Goal: Check status: Check status

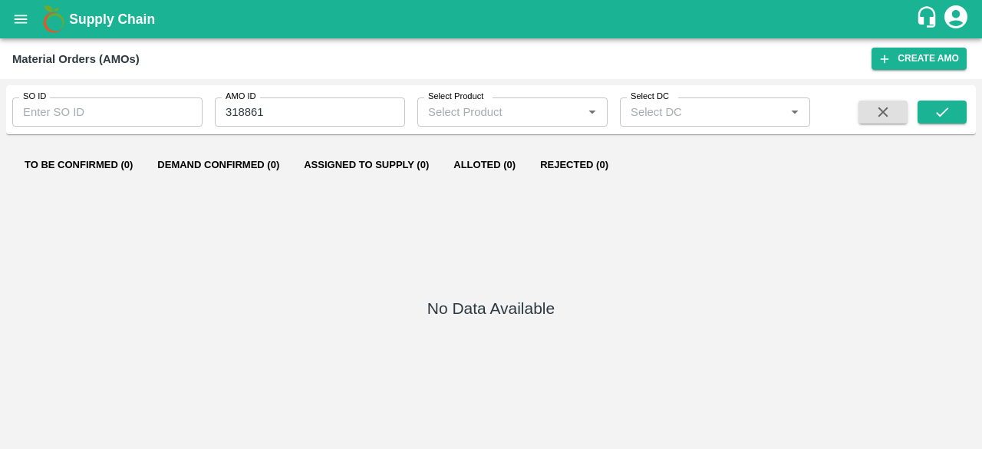
click at [21, 38] on div "Supply Chain" at bounding box center [491, 19] width 982 height 38
click at [21, 30] on button "open drawer" at bounding box center [20, 19] width 35 height 35
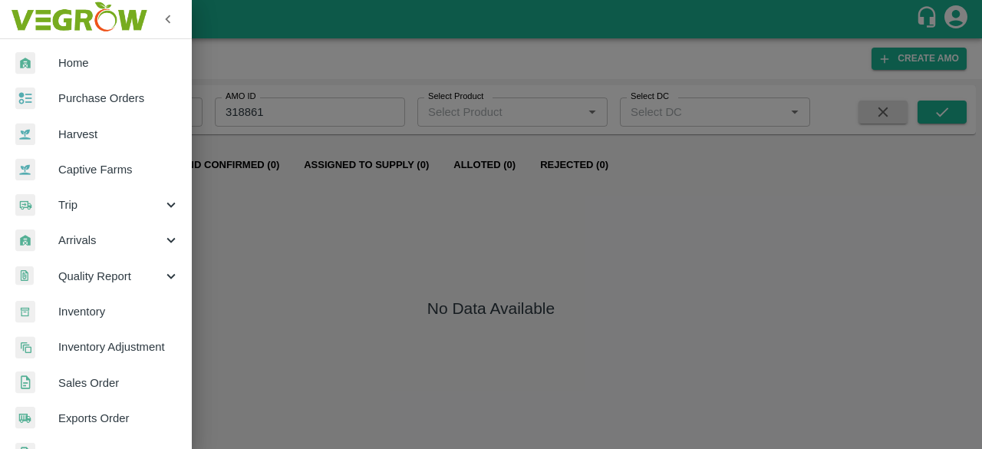
click at [107, 91] on span "Purchase Orders" at bounding box center [118, 98] width 121 height 17
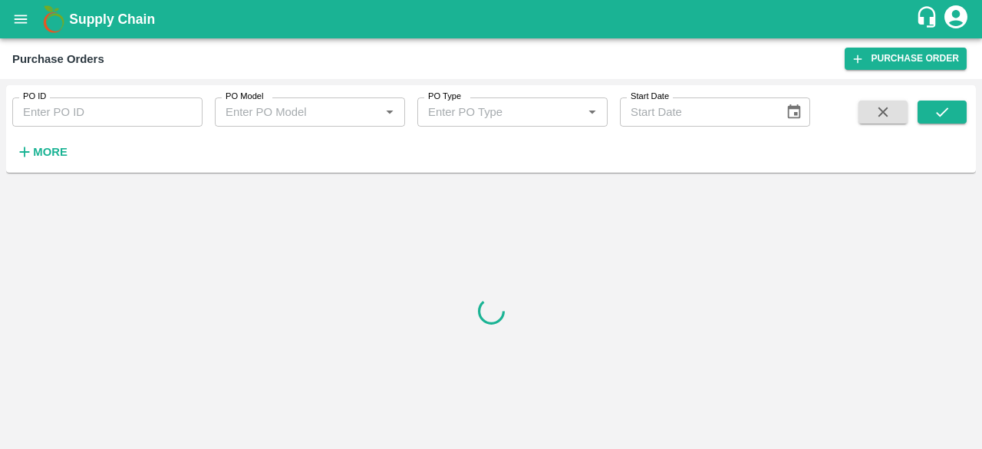
click at [111, 104] on input "PO ID" at bounding box center [107, 111] width 190 height 29
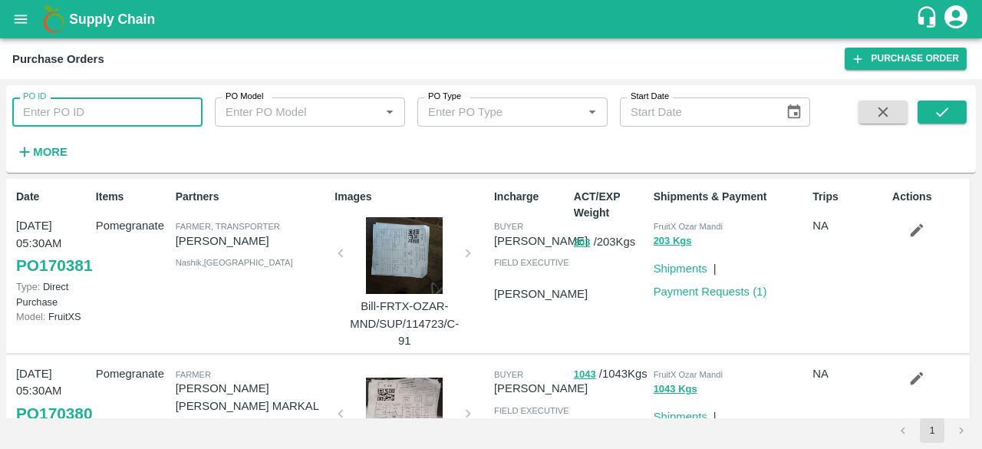
paste input "169476"
click at [959, 112] on button "submit" at bounding box center [942, 112] width 49 height 23
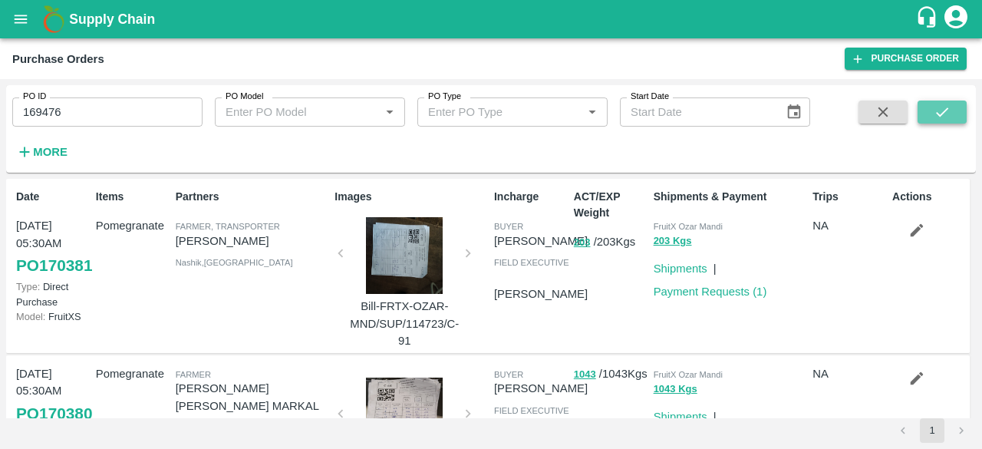
click at [957, 110] on button "submit" at bounding box center [942, 112] width 49 height 23
click at [117, 119] on input "169476" at bounding box center [107, 111] width 190 height 29
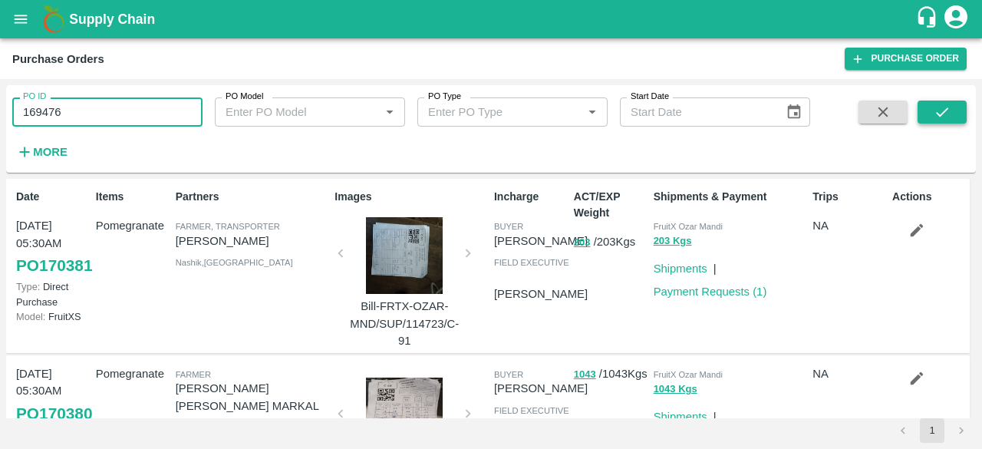
type input "169476"
click at [951, 117] on button "submit" at bounding box center [942, 112] width 49 height 23
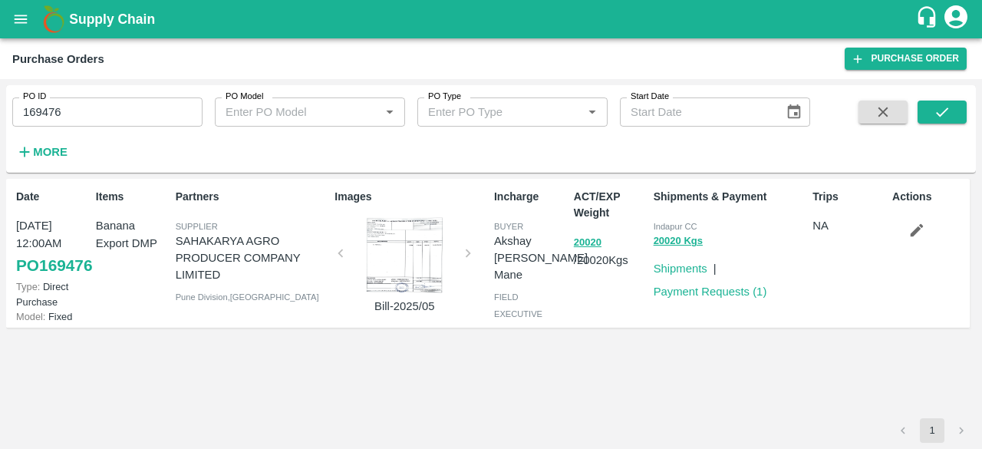
click at [44, 279] on link "PO 169476" at bounding box center [54, 266] width 76 height 28
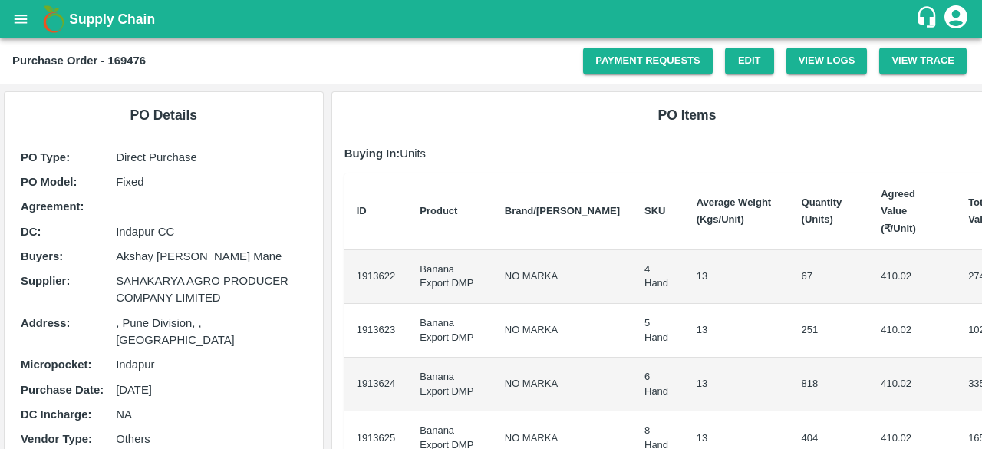
drag, startPoint x: 180, startPoint y: 230, endPoint x: 112, endPoint y: 234, distance: 67.6
click at [112, 234] on div "DC : Indapur CC" at bounding box center [164, 231] width 286 height 17
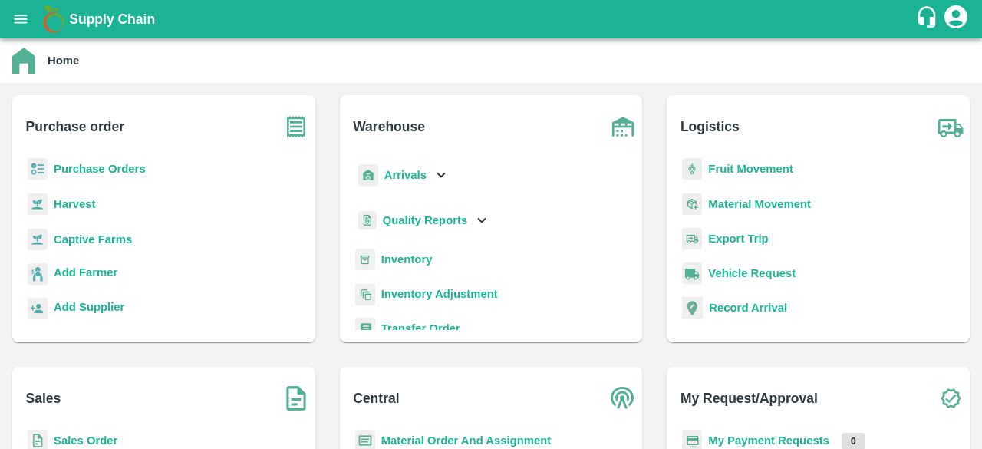
click at [94, 170] on b "Purchase Orders" at bounding box center [100, 169] width 92 height 12
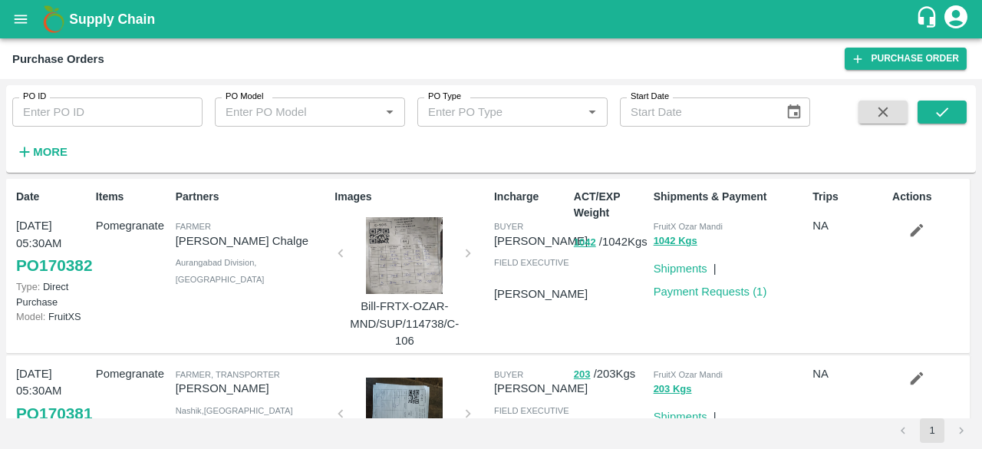
click at [112, 127] on input "PO ID" at bounding box center [107, 111] width 190 height 29
paste input "168427"
click at [924, 113] on button "submit" at bounding box center [942, 112] width 49 height 23
click at [931, 116] on button "submit" at bounding box center [942, 112] width 49 height 23
click at [92, 139] on div "PO ID 168427 PO ID PO Model PO Model   * PO Type PO Type   * Start Date Start D…" at bounding box center [405, 125] width 810 height 80
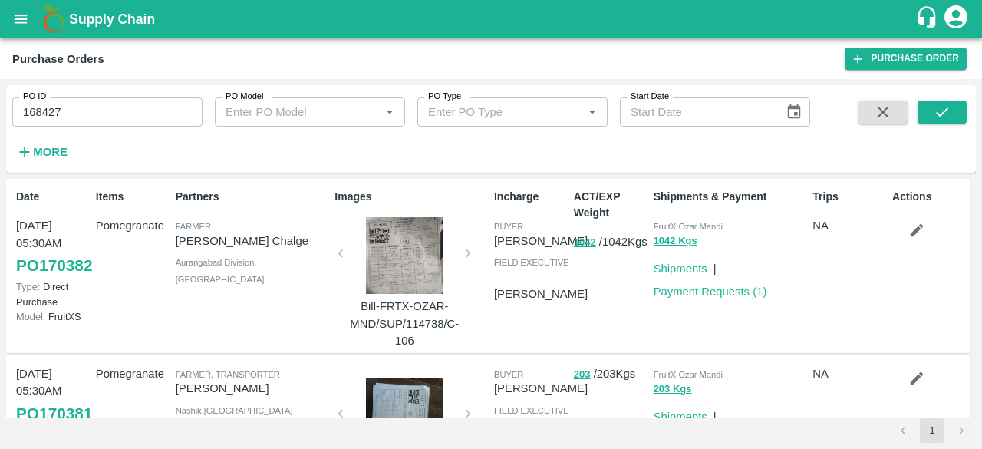
click at [92, 114] on input "168427" at bounding box center [107, 111] width 190 height 29
click at [927, 123] on button "submit" at bounding box center [942, 112] width 49 height 23
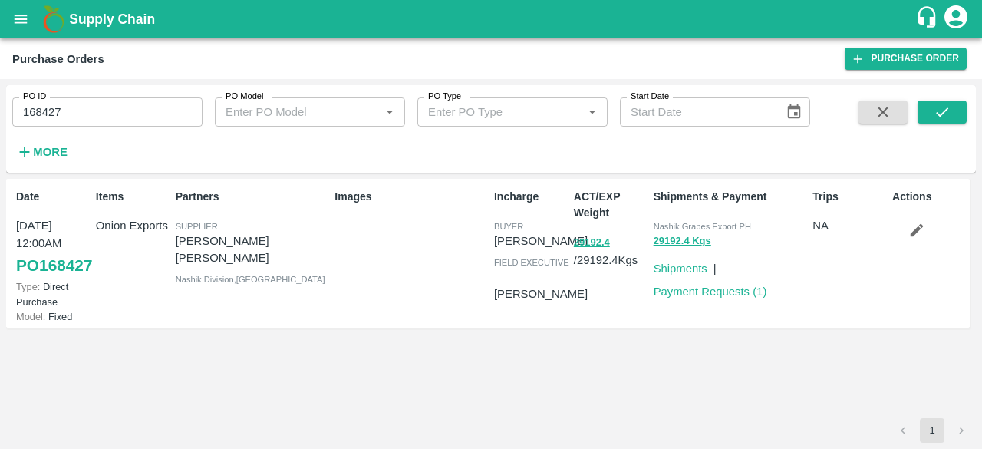
click at [45, 279] on link "PO 168427" at bounding box center [54, 266] width 76 height 28
drag, startPoint x: 68, startPoint y: 113, endPoint x: 2, endPoint y: 117, distance: 66.1
click at [2, 117] on div "PO ID 168427 PO ID PO Model PO Model   * PO Type PO Type   * Start Date Start D…" at bounding box center [491, 264] width 982 height 370
paste input "text"
click at [950, 112] on icon "submit" at bounding box center [942, 112] width 17 height 17
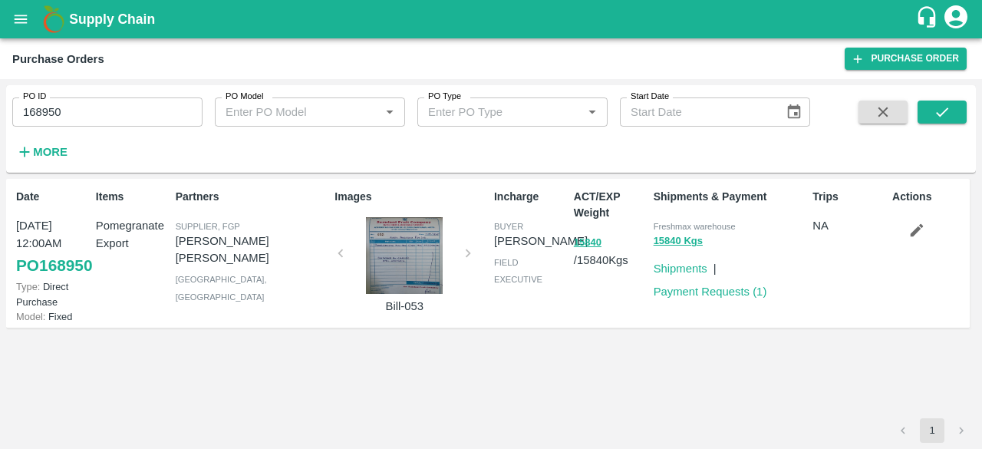
click at [41, 279] on link "PO 168950" at bounding box center [54, 266] width 76 height 28
drag, startPoint x: 72, startPoint y: 118, endPoint x: 10, endPoint y: 120, distance: 62.2
click at [10, 120] on div "PO ID 168950 PO ID" at bounding box center [101, 105] width 203 height 41
paste input "text"
type input "162892"
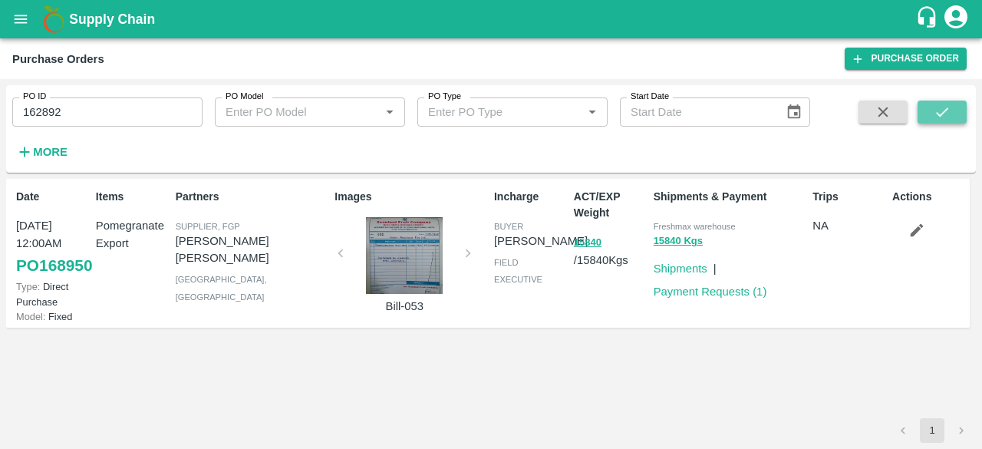
click at [958, 117] on button "submit" at bounding box center [942, 112] width 49 height 23
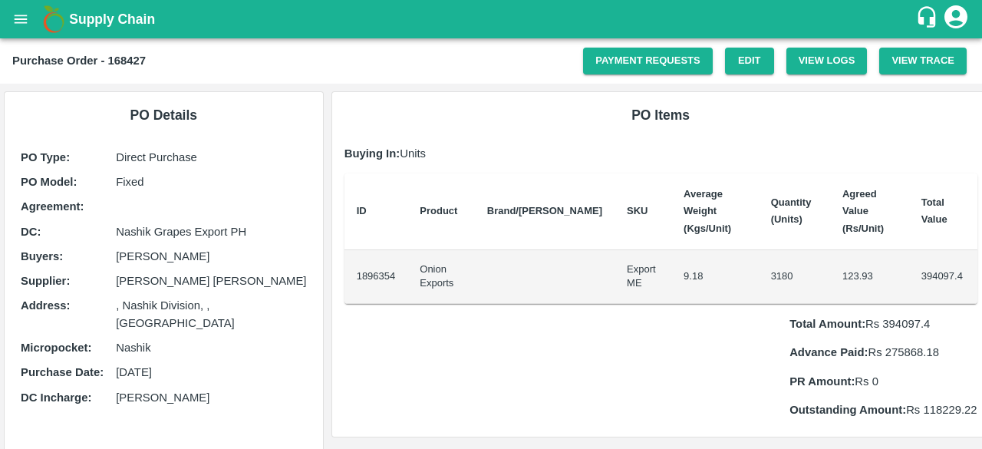
click at [190, 230] on p "Nashik Grapes Export PH" at bounding box center [211, 231] width 190 height 17
click at [512, 250] on td at bounding box center [545, 277] width 140 height 54
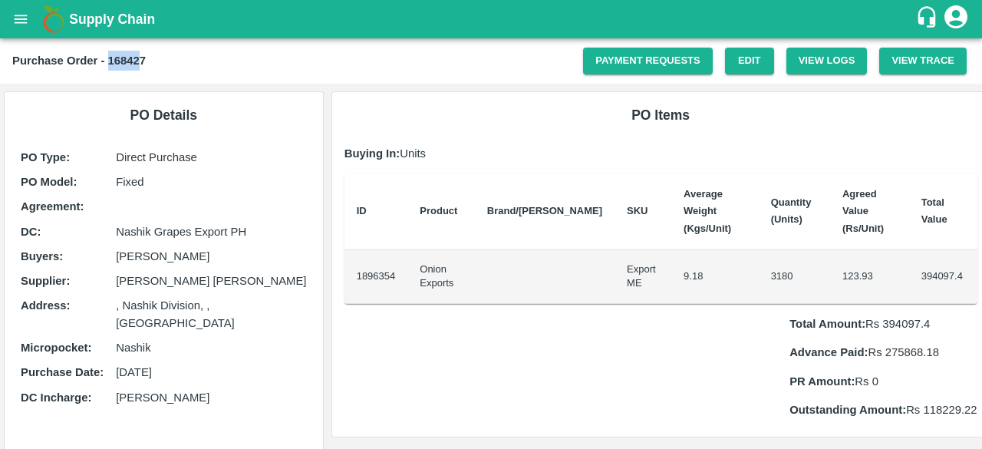
drag, startPoint x: 141, startPoint y: 59, endPoint x: 109, endPoint y: 58, distance: 32.3
click at [109, 58] on b "Purchase Order - 168427" at bounding box center [78, 60] width 133 height 12
click at [132, 65] on b "Purchase Order - 168427" at bounding box center [78, 60] width 133 height 12
drag, startPoint x: 143, startPoint y: 54, endPoint x: 108, endPoint y: 58, distance: 34.7
click at [108, 58] on b "Purchase Order - 168427" at bounding box center [78, 60] width 133 height 12
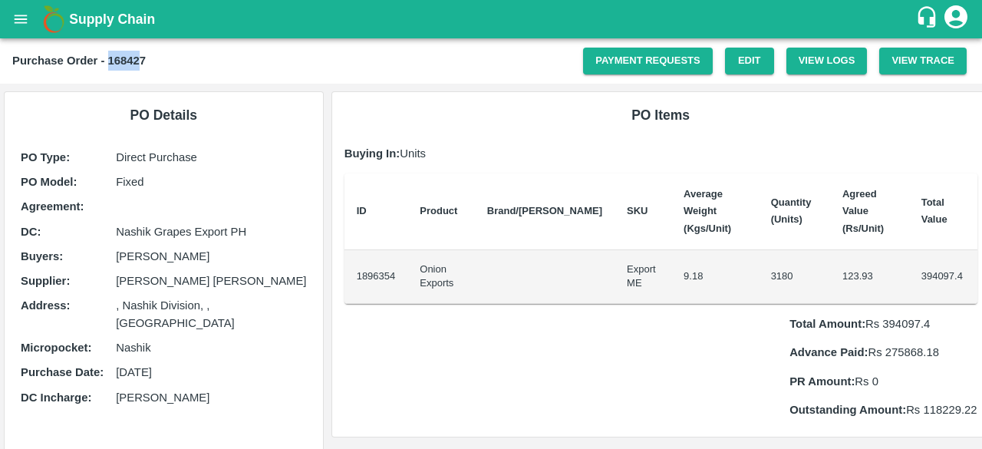
click at [143, 61] on b "Purchase Order - 168427" at bounding box center [78, 60] width 133 height 12
drag, startPoint x: 147, startPoint y: 61, endPoint x: 110, endPoint y: 58, distance: 36.9
click at [110, 58] on div "Purchase Order - 168427" at bounding box center [297, 61] width 571 height 20
copy b "168427"
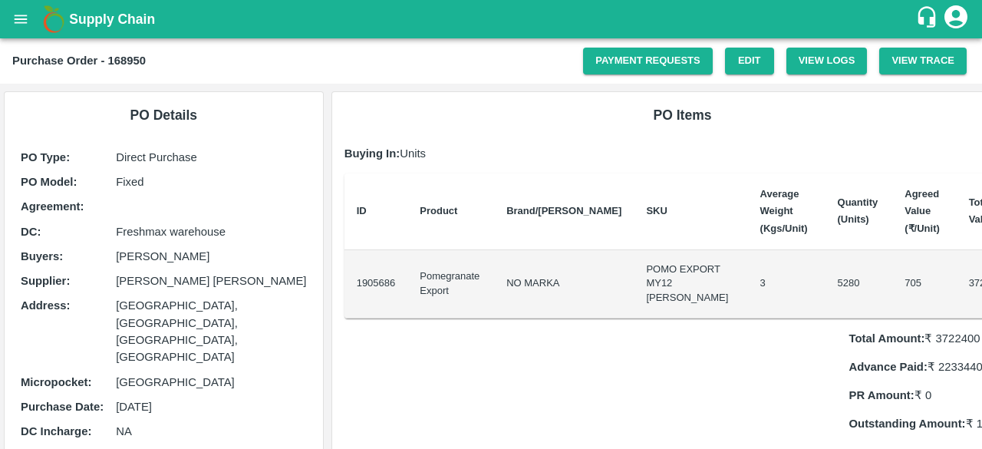
drag, startPoint x: 216, startPoint y: 231, endPoint x: 77, endPoint y: 220, distance: 140.0
click at [77, 220] on div "PO Type : Direct Purchase PO Model : Fixed Agreement: DC : Freshmax warehouse B…" at bounding box center [164, 310] width 294 height 331
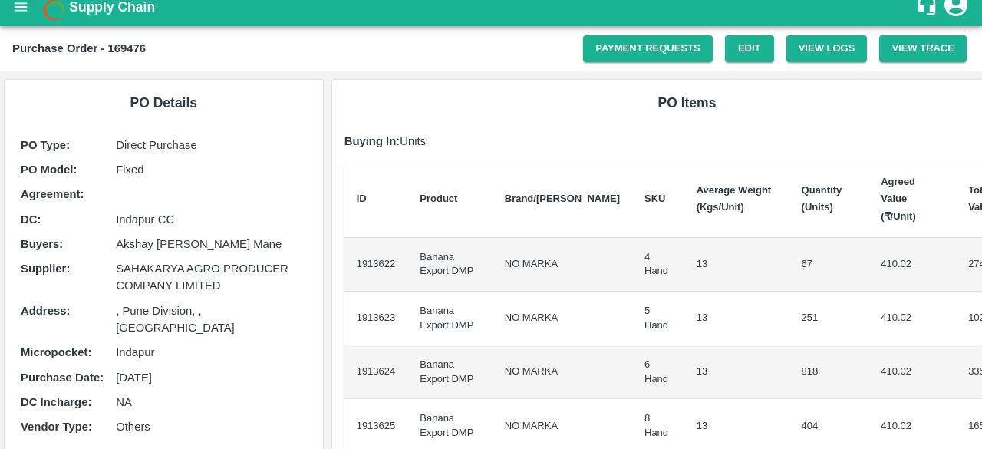
scroll to position [15, 0]
